Goal: Task Accomplishment & Management: Manage account settings

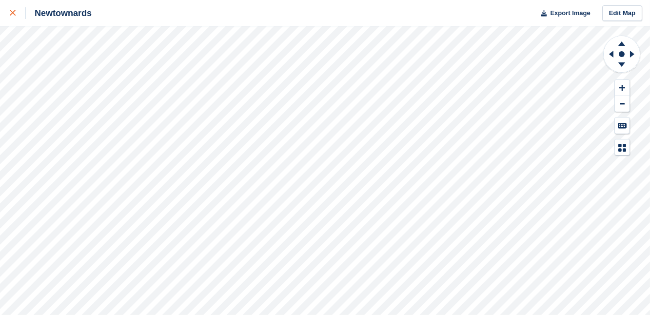
click at [13, 12] on icon at bounding box center [13, 13] width 6 height 6
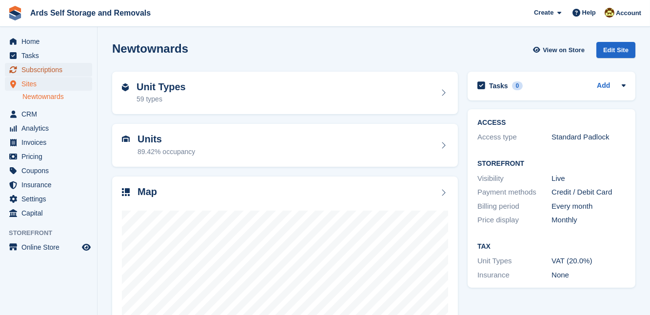
click at [46, 72] on span "Subscriptions" at bounding box center [50, 70] width 59 height 14
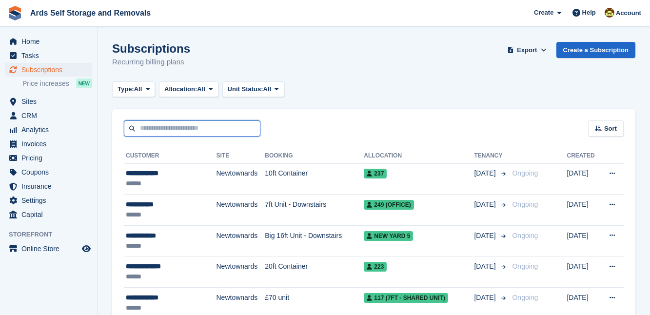
click at [156, 123] on input "text" at bounding box center [192, 129] width 137 height 16
type input "*****"
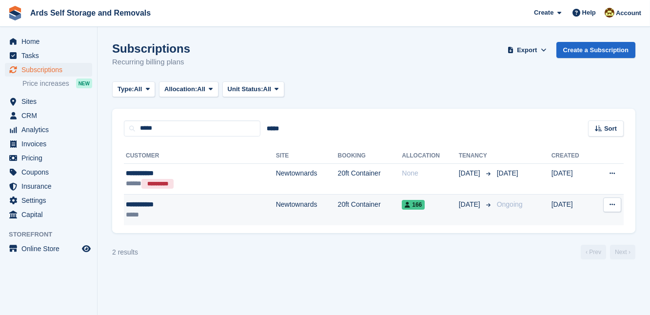
click at [350, 206] on td "20ft Container" at bounding box center [370, 210] width 64 height 31
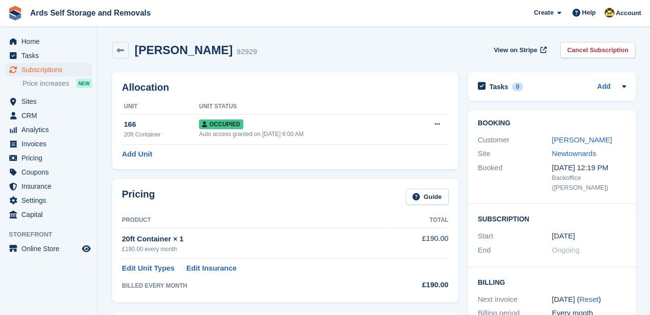
click at [462, 248] on div "Pricing Guide Product Total 20ft Container × 1 £190.00 every month £190.00 Edit…" at bounding box center [285, 240] width 356 height 133
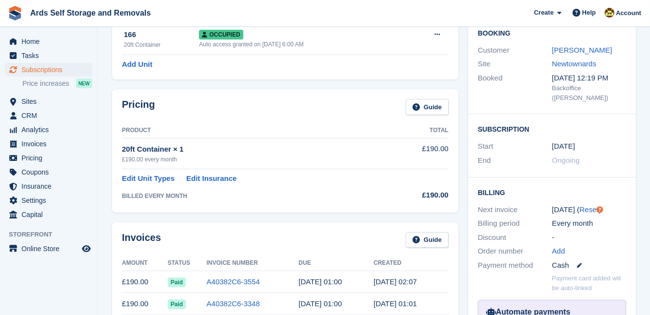
scroll to position [88, 0]
